Goal: Task Accomplishment & Management: Manage account settings

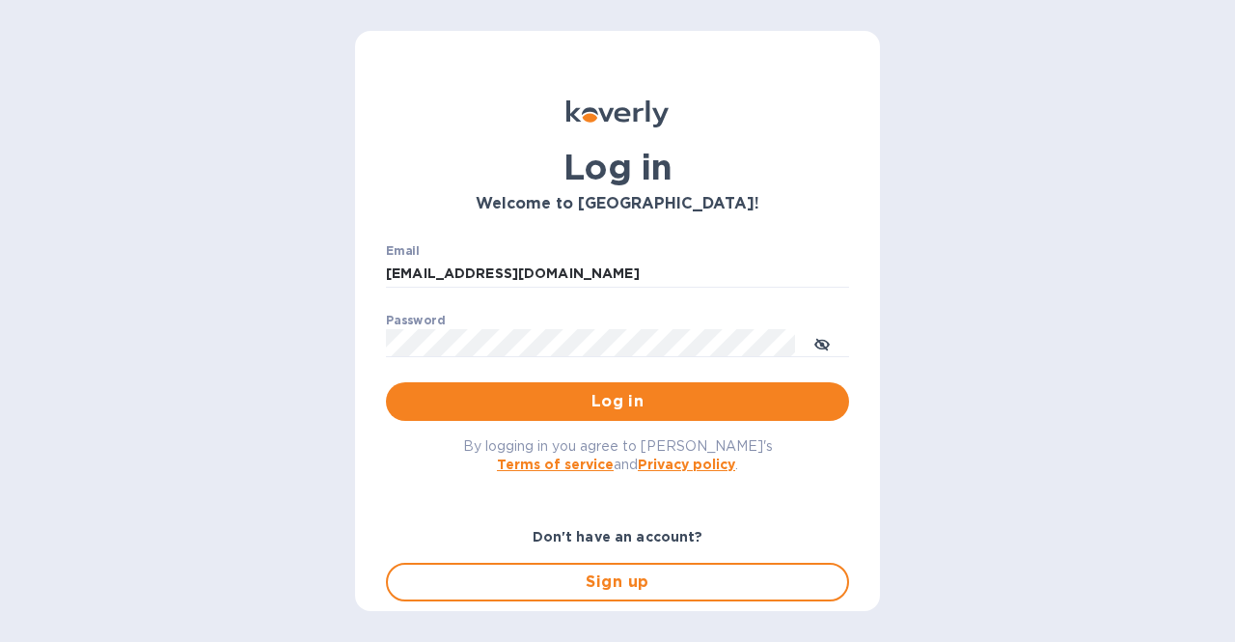
click at [557, 413] on span "Log in" at bounding box center [617, 401] width 432 height 23
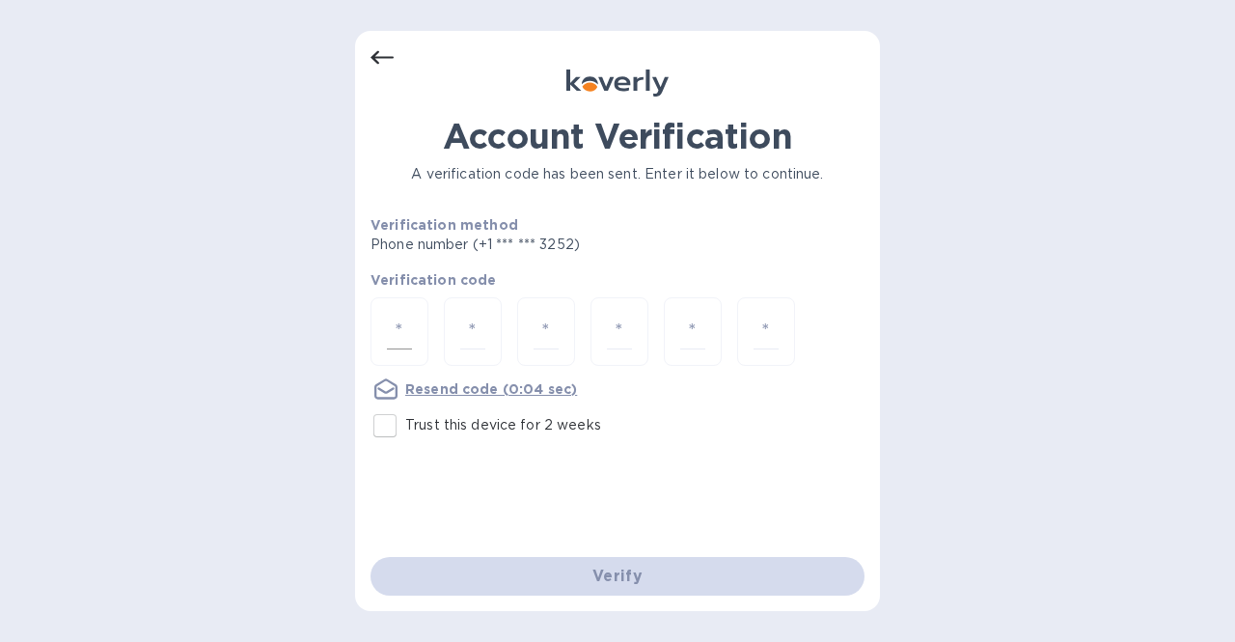
click at [385, 330] on div at bounding box center [400, 331] width 58 height 69
type input "3"
type input "0"
type input "3"
type input "9"
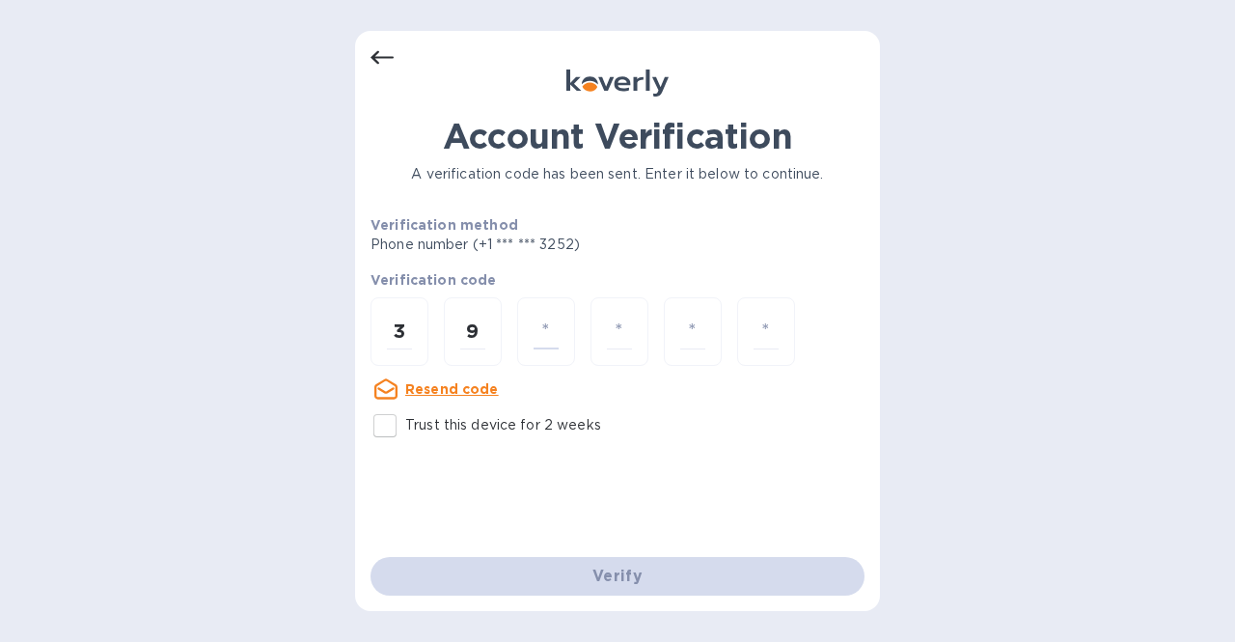
type input "3"
type input "0"
type input "4"
type input "5"
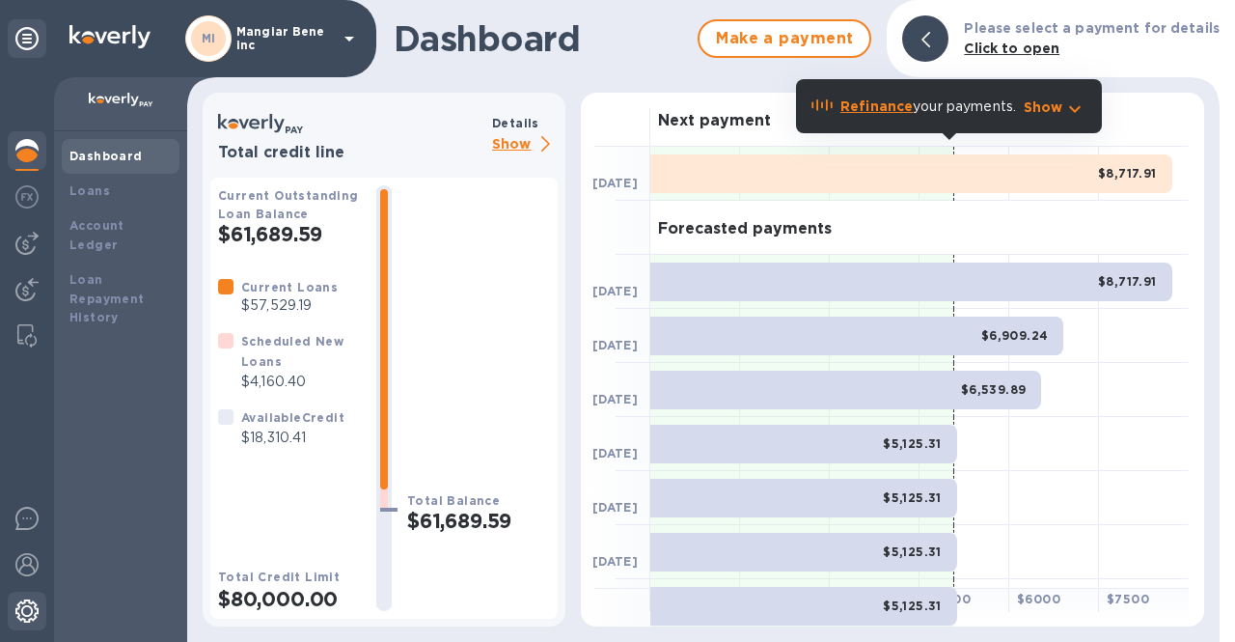
click at [21, 617] on img at bounding box center [26, 610] width 23 height 23
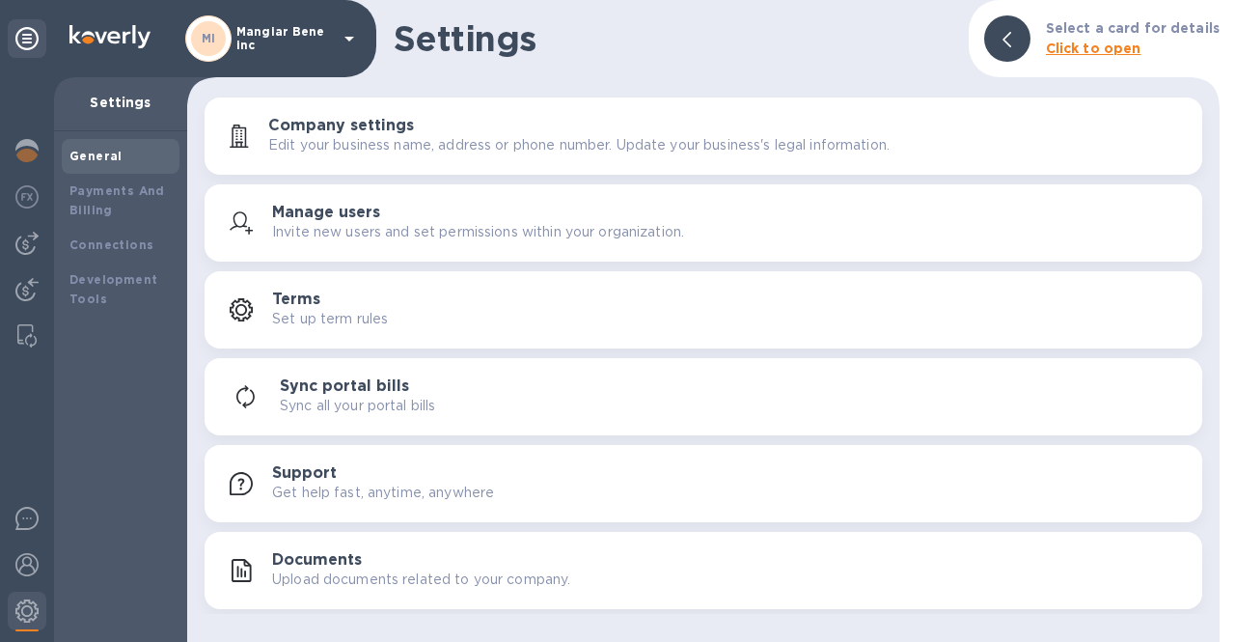
click at [436, 217] on div "Manage users Invite new users and set permissions within your organization." at bounding box center [729, 223] width 915 height 39
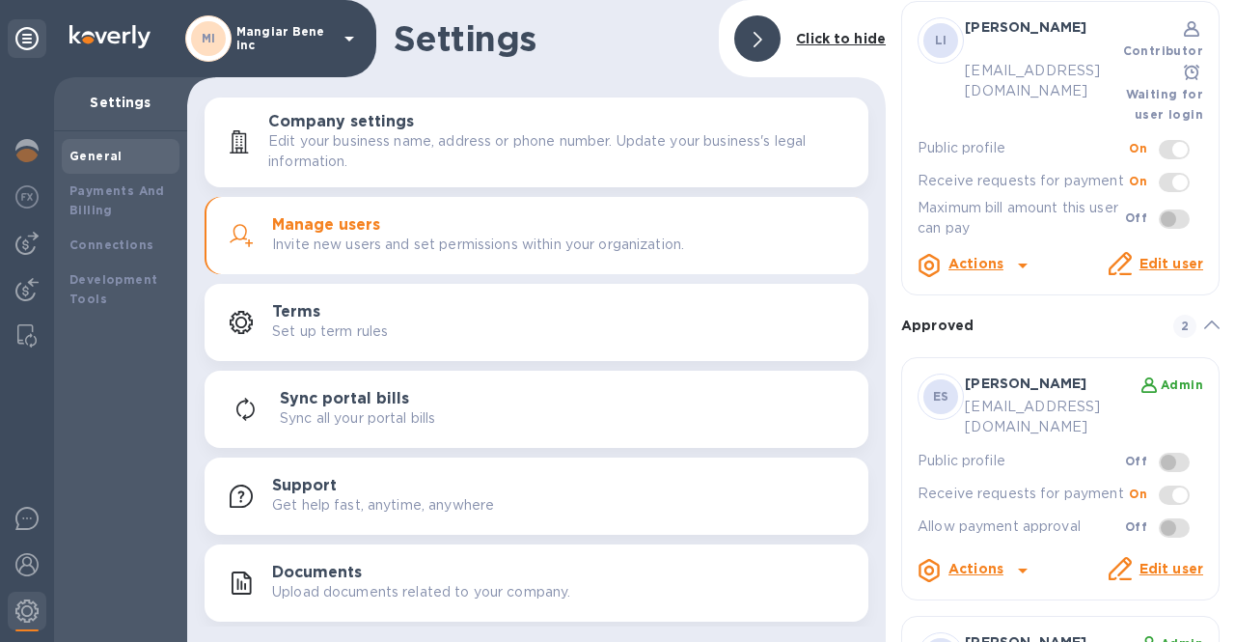
scroll to position [26, 0]
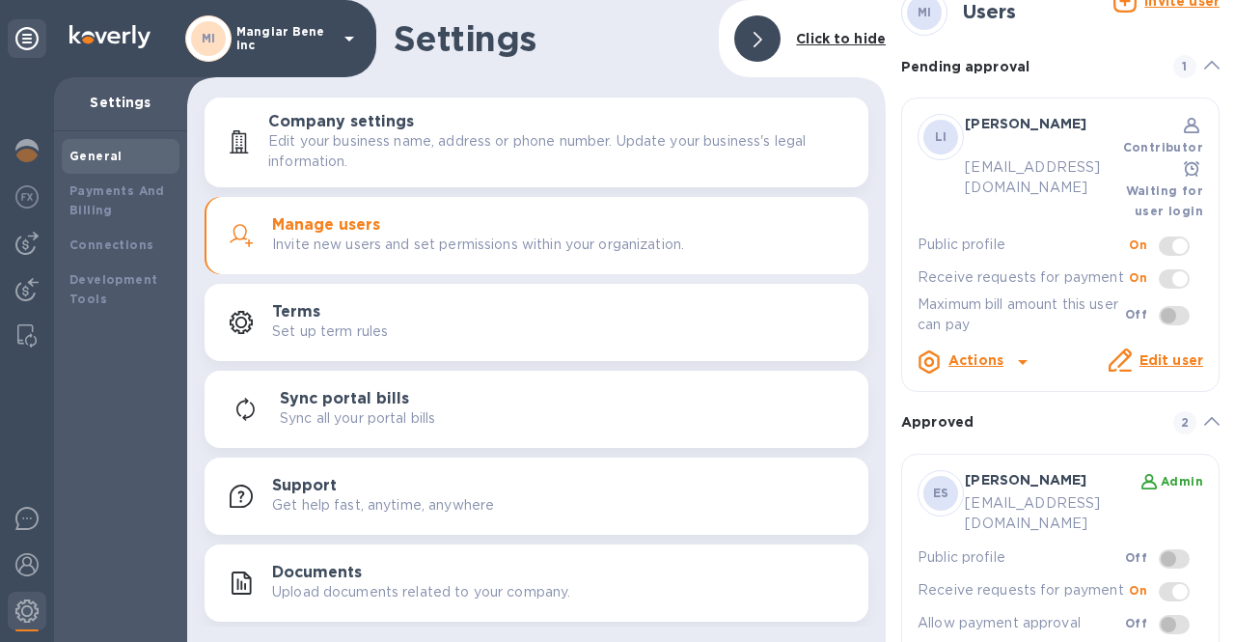
click at [1018, 350] on icon at bounding box center [1022, 361] width 23 height 23
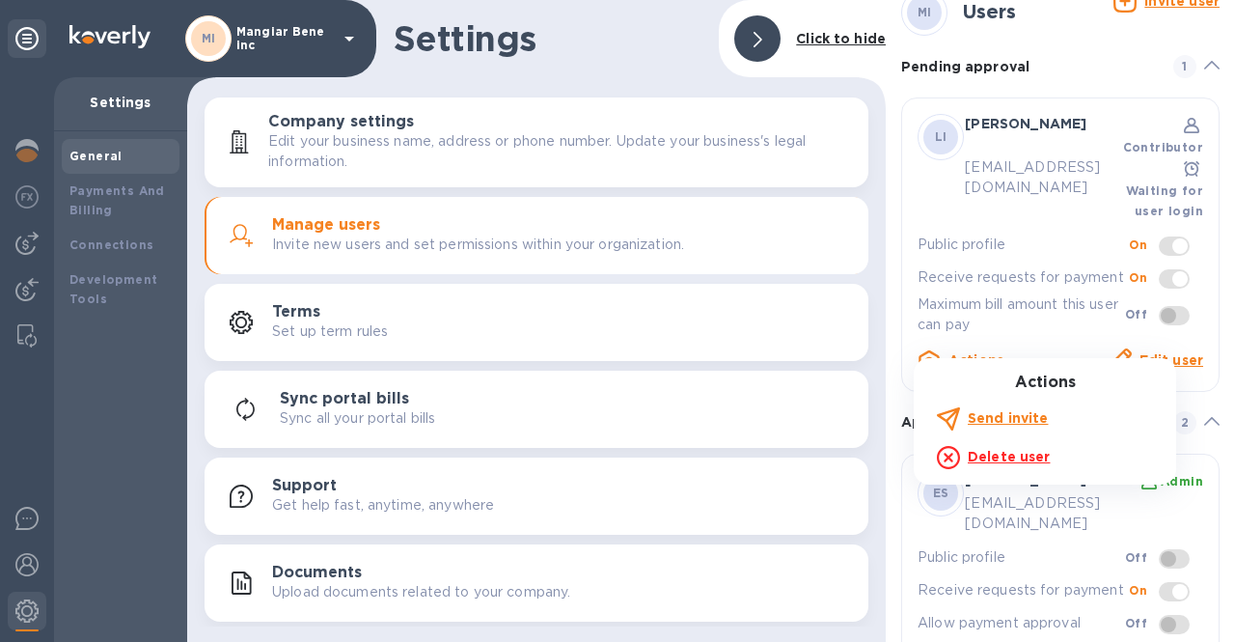
click at [1004, 420] on b "Send invite" at bounding box center [1008, 417] width 80 height 15
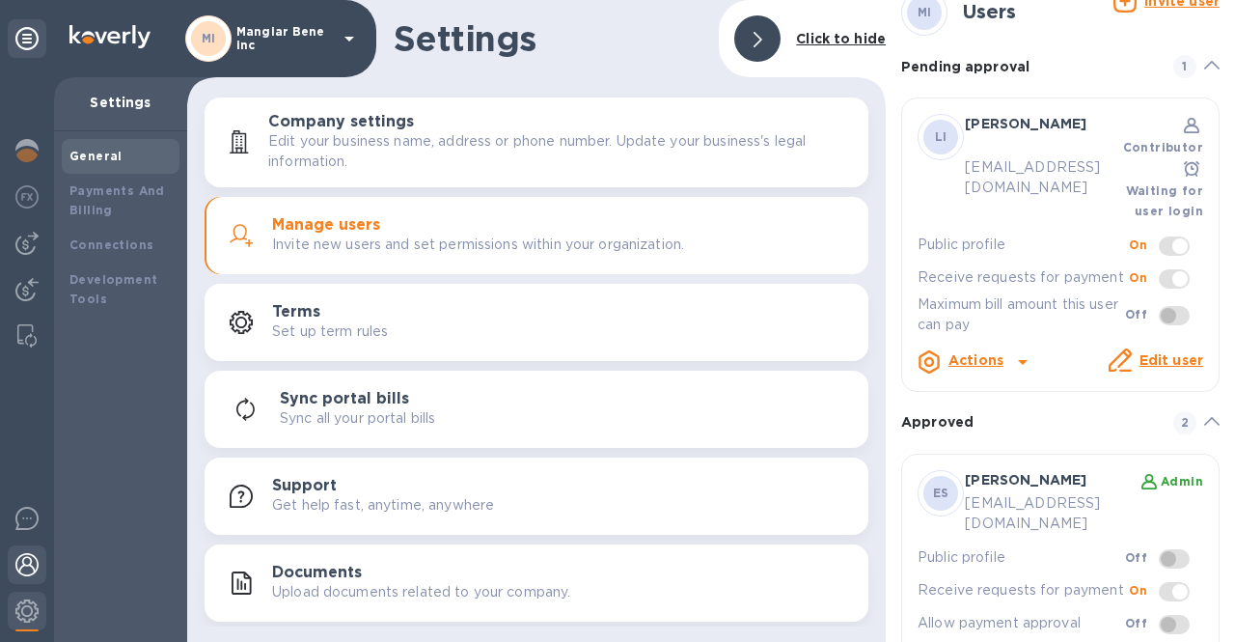
click at [32, 563] on img at bounding box center [26, 564] width 23 height 23
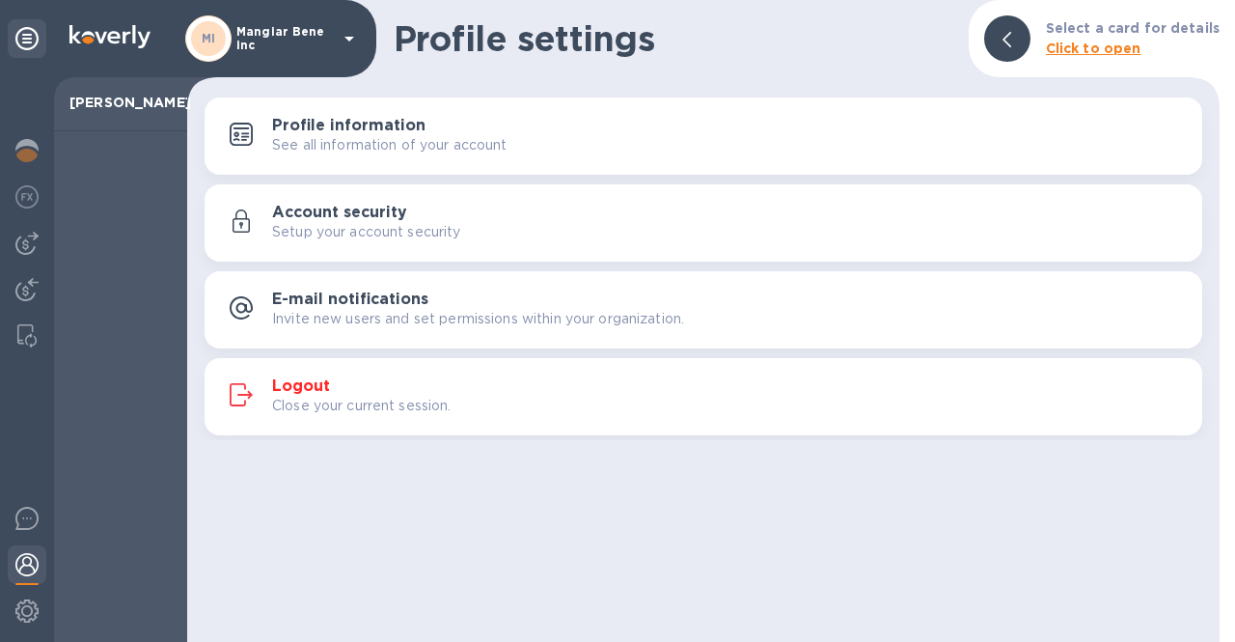
click at [316, 383] on h3 "Logout" at bounding box center [301, 386] width 58 height 18
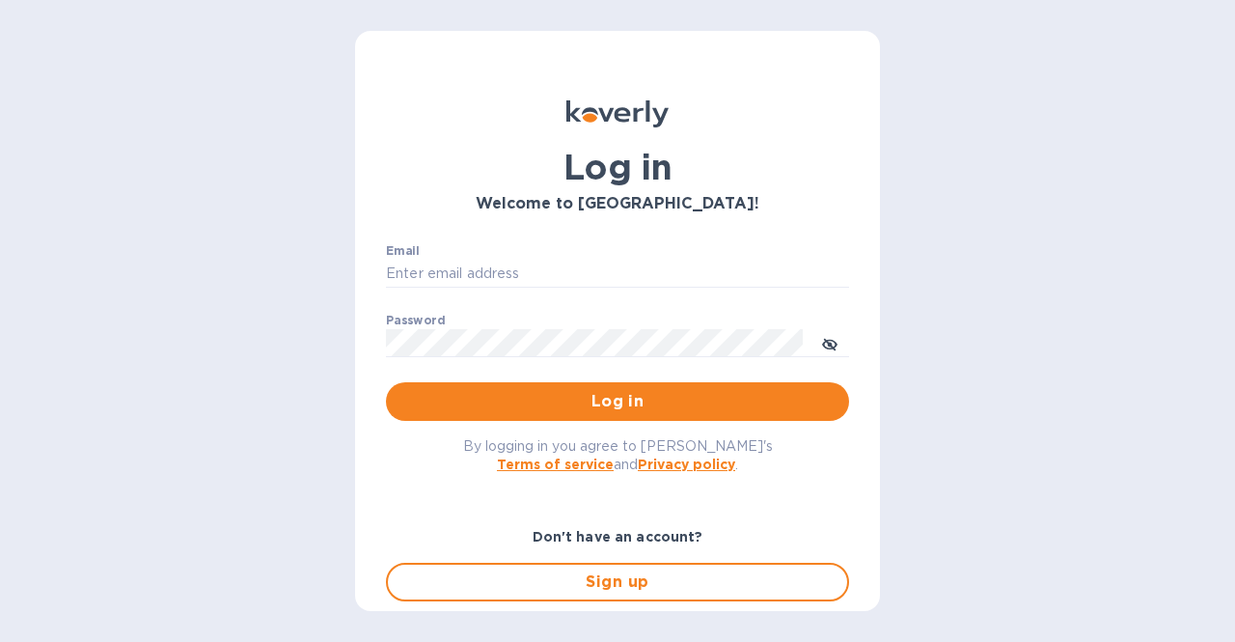
type input "[EMAIL_ADDRESS][DOMAIN_NAME]"
